Goal: Task Accomplishment & Management: Manage account settings

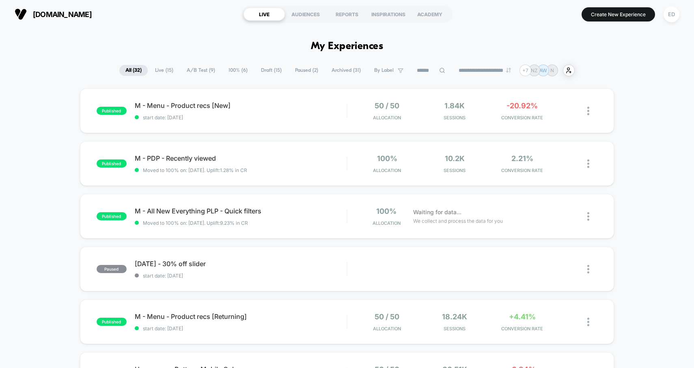
click at [190, 71] on span "A/B Test ( 9 )" at bounding box center [201, 70] width 41 height 11
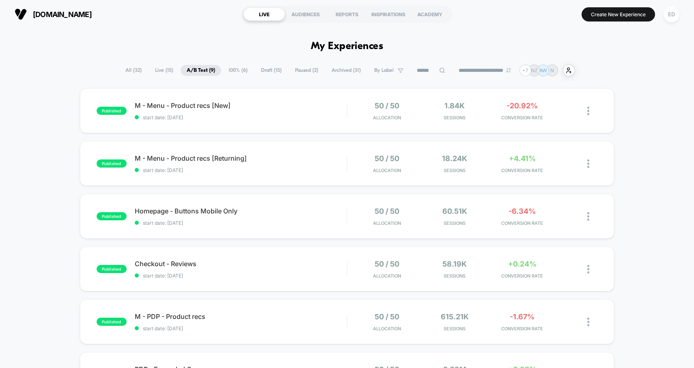
click at [164, 71] on span "Live ( 15 )" at bounding box center [164, 70] width 30 height 11
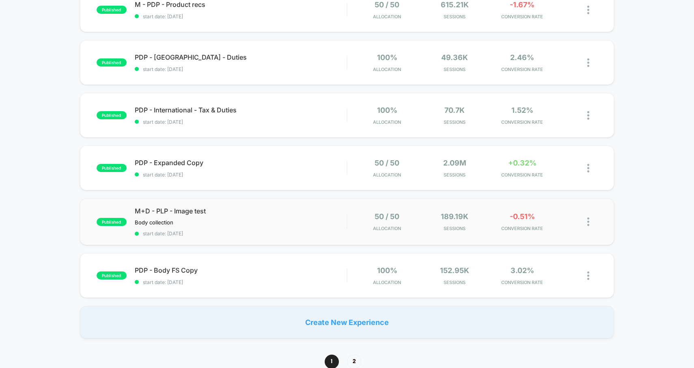
scroll to position [431, 0]
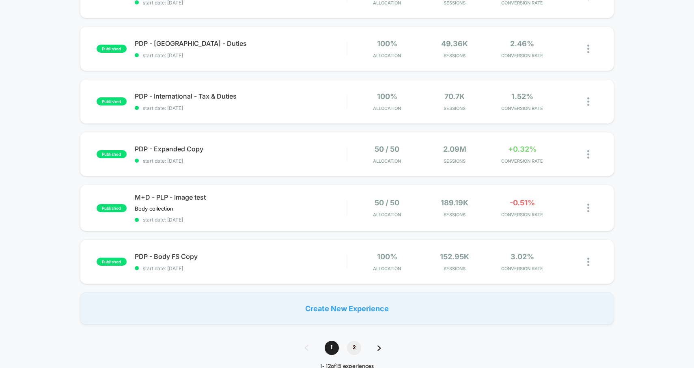
click at [355, 343] on span "2" at bounding box center [354, 348] width 14 height 14
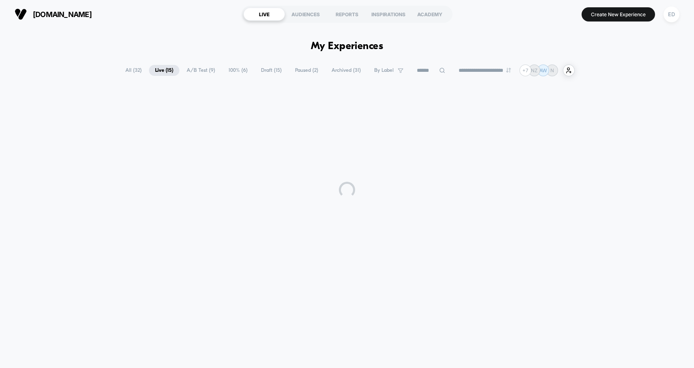
scroll to position [0, 0]
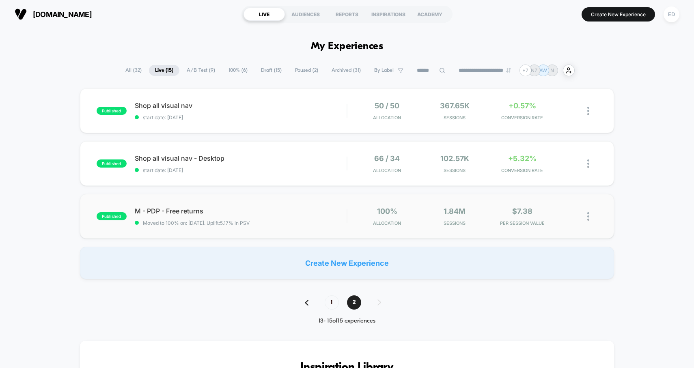
click at [588, 216] on img at bounding box center [588, 216] width 2 height 9
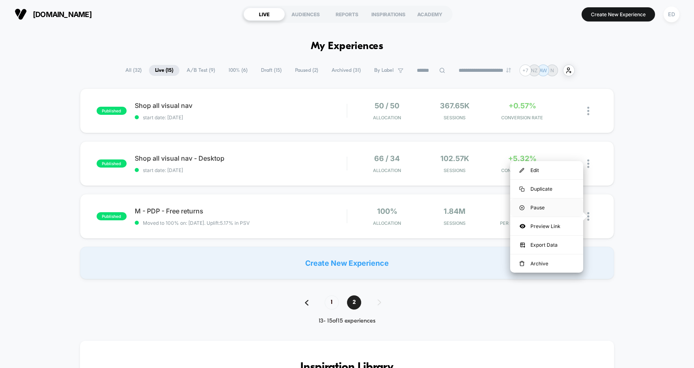
click at [546, 208] on div "Pause" at bounding box center [546, 207] width 73 height 18
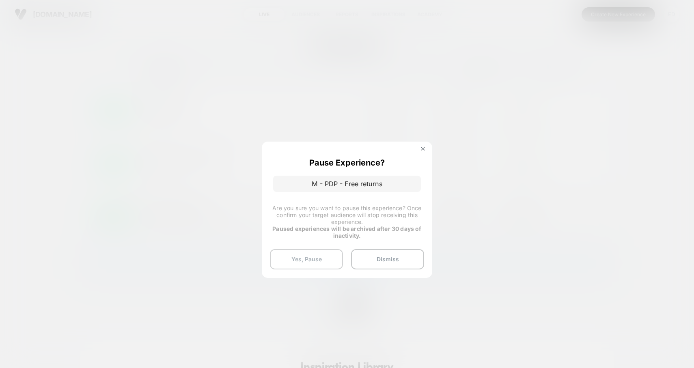
click at [316, 257] on button "Yes, Pause" at bounding box center [306, 259] width 73 height 20
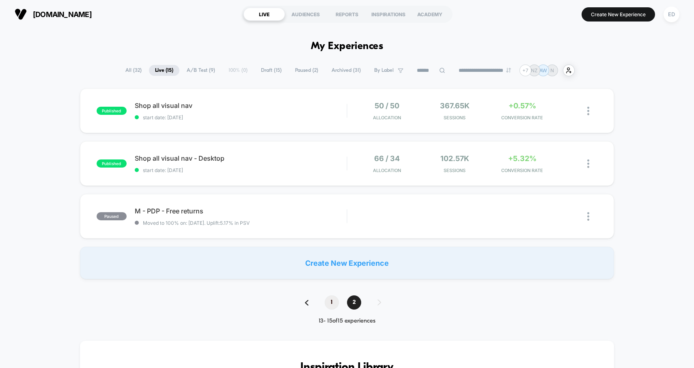
click at [333, 303] on span "1" at bounding box center [332, 302] width 14 height 14
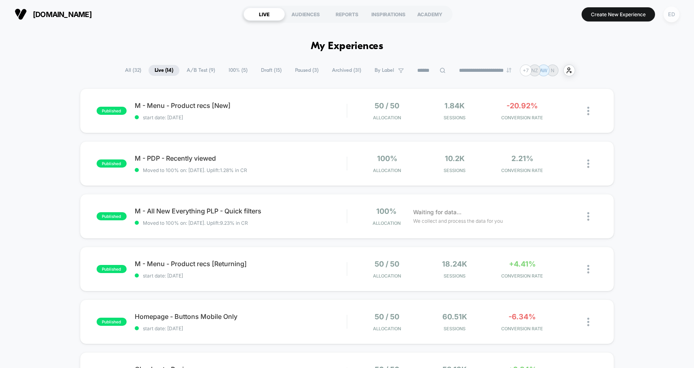
click at [676, 14] on div "ED" at bounding box center [671, 14] width 16 height 16
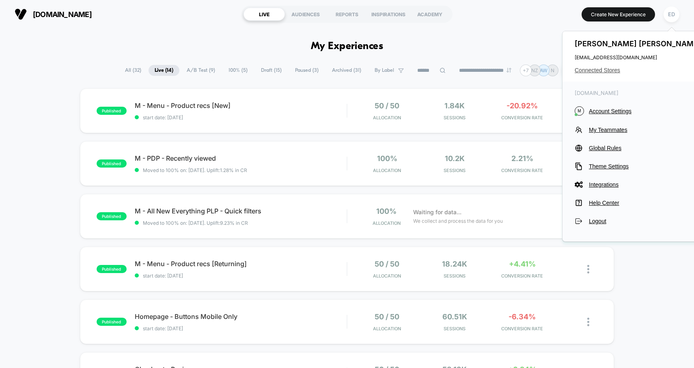
click at [599, 73] on span "Connected Stores" at bounding box center [638, 70] width 128 height 6
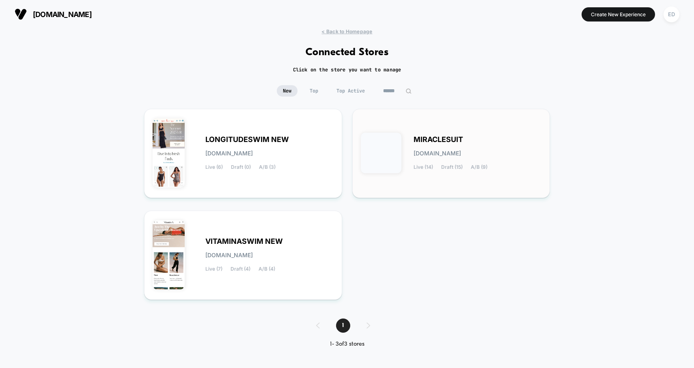
click at [436, 140] on span "MIRACLESUIT" at bounding box center [437, 140] width 49 height 6
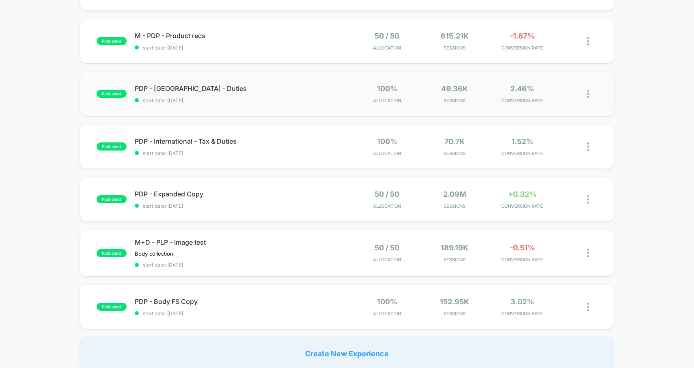
scroll to position [517, 0]
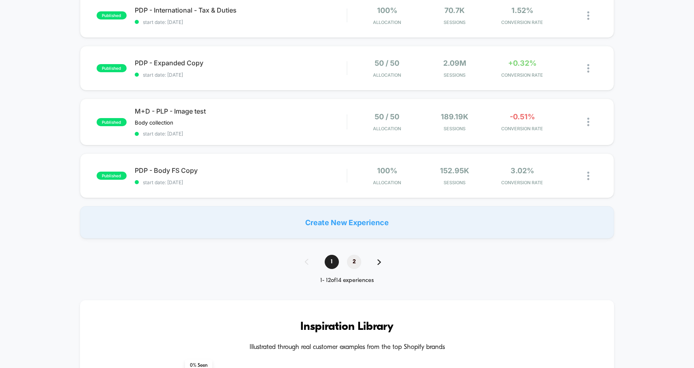
click at [355, 261] on span "2" at bounding box center [354, 262] width 14 height 14
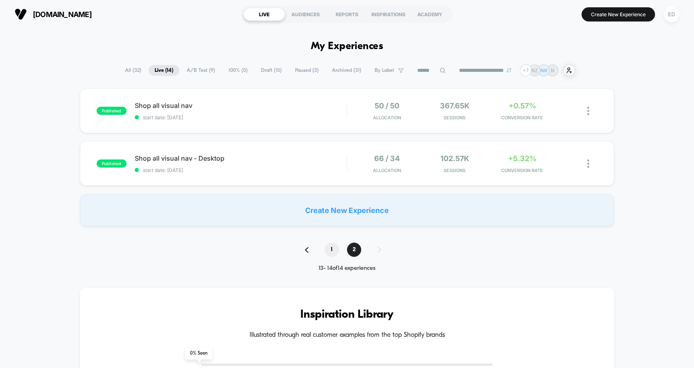
click at [329, 248] on span "1" at bounding box center [332, 250] width 14 height 14
